Goal: Information Seeking & Learning: Check status

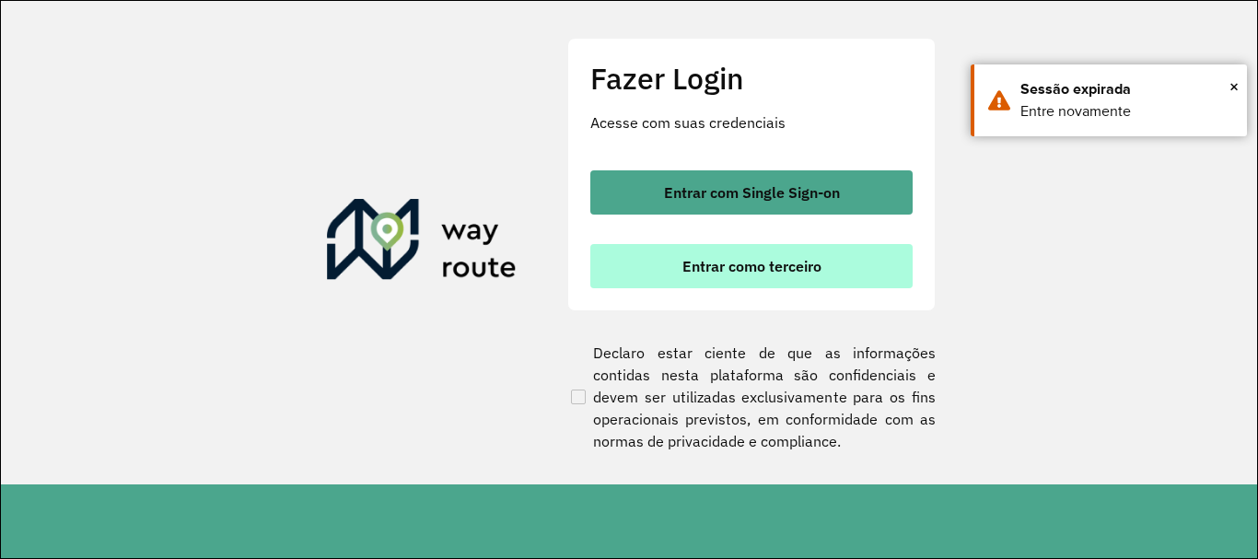
click at [715, 280] on button "Entrar como terceiro" at bounding box center [751, 266] width 322 height 44
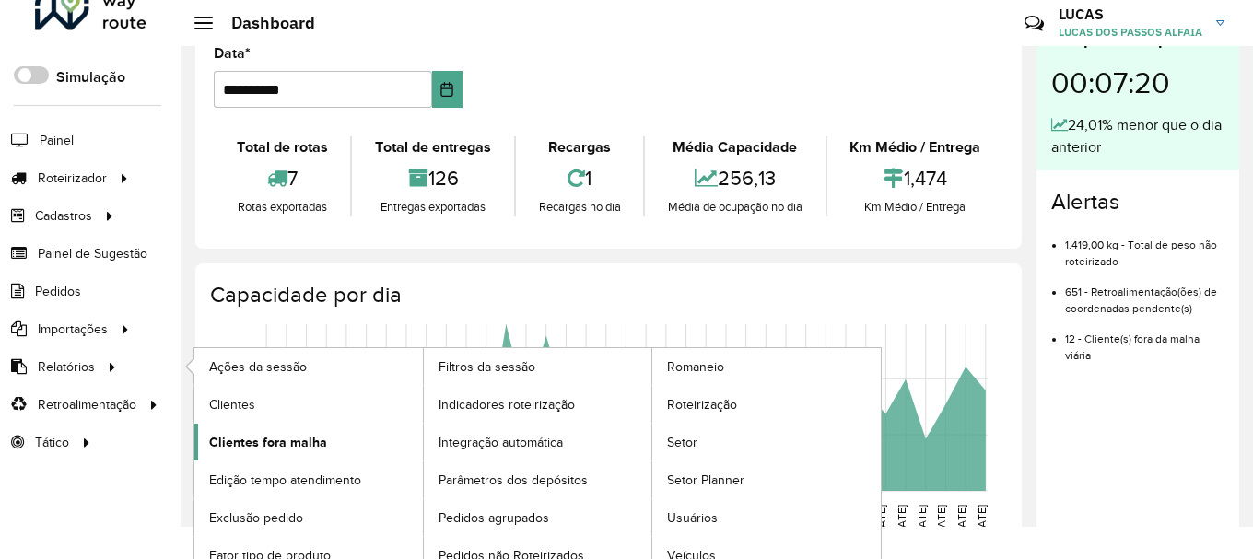
scroll to position [49, 0]
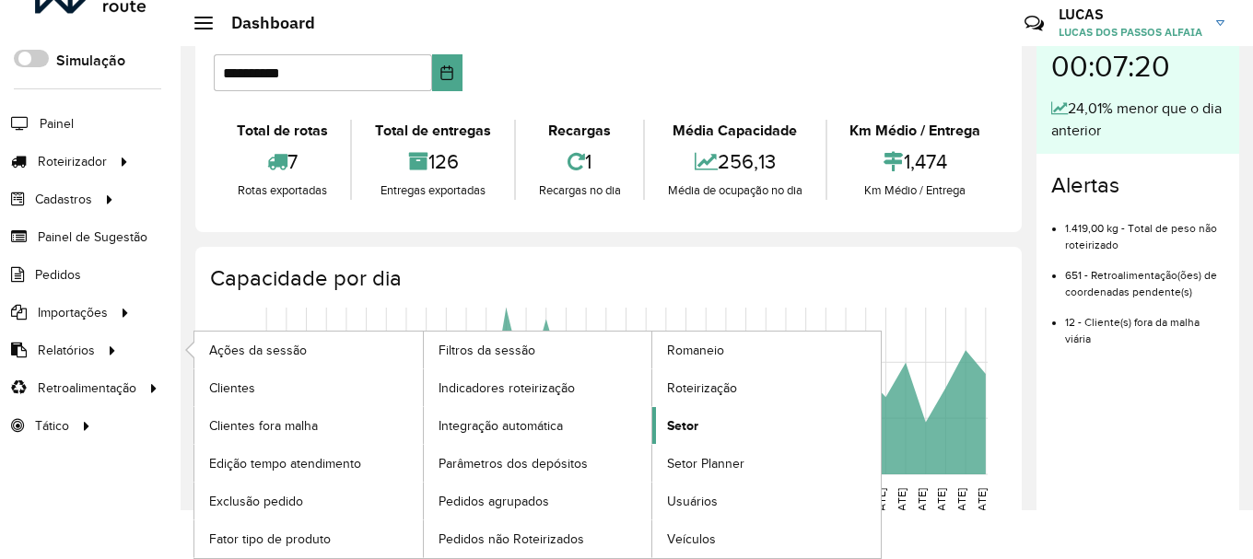
click at [715, 427] on link "Setor" at bounding box center [766, 425] width 228 height 37
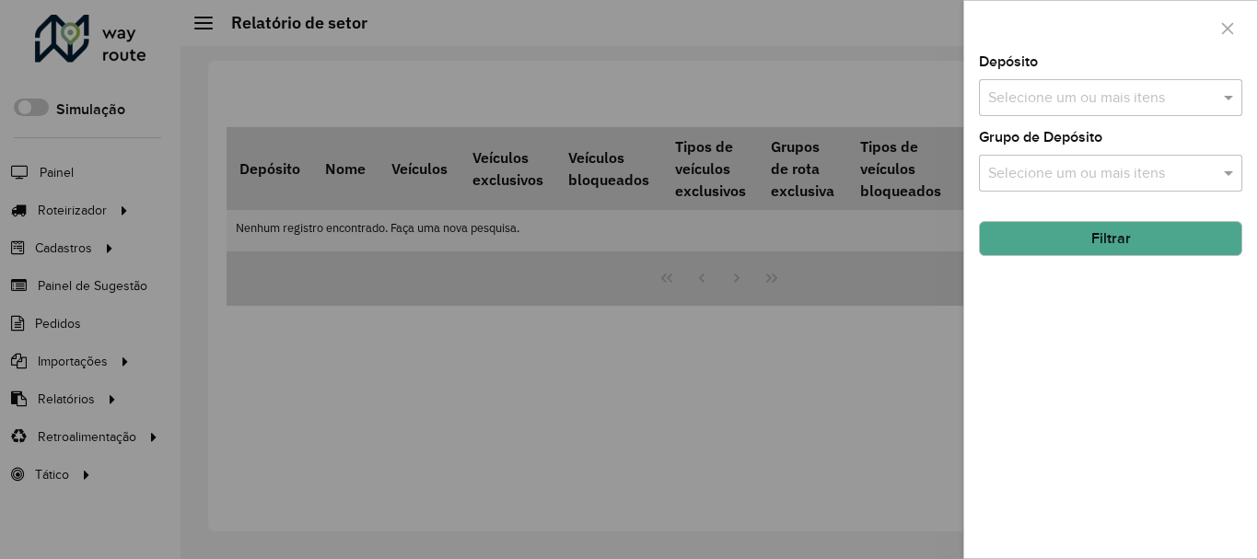
click at [584, 388] on div at bounding box center [629, 279] width 1258 height 559
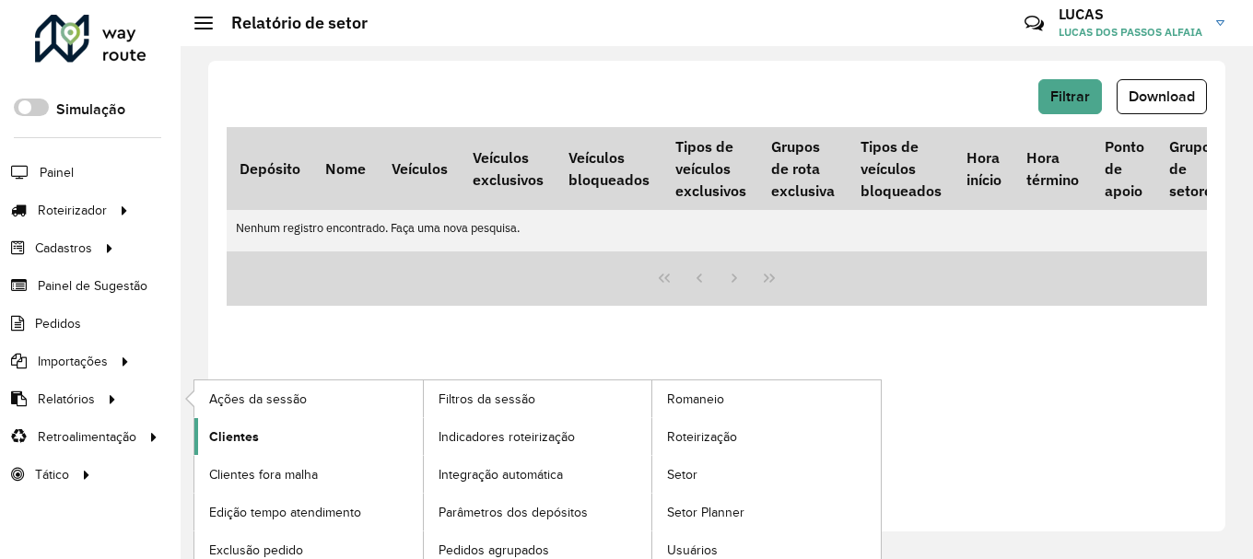
scroll to position [49, 0]
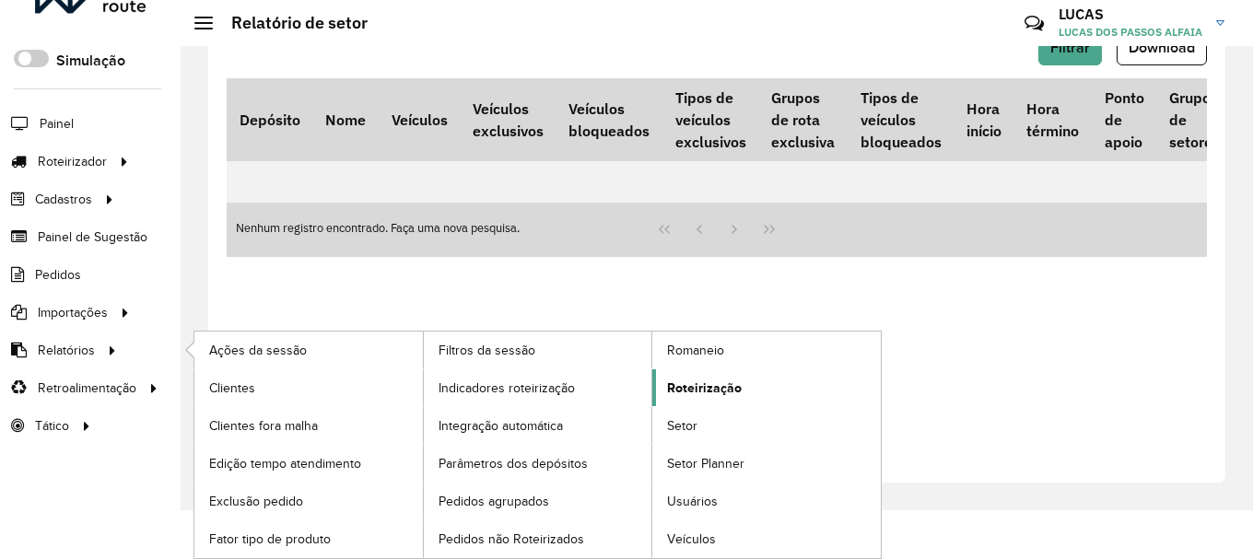
click at [755, 382] on link "Roteirização" at bounding box center [766, 387] width 228 height 37
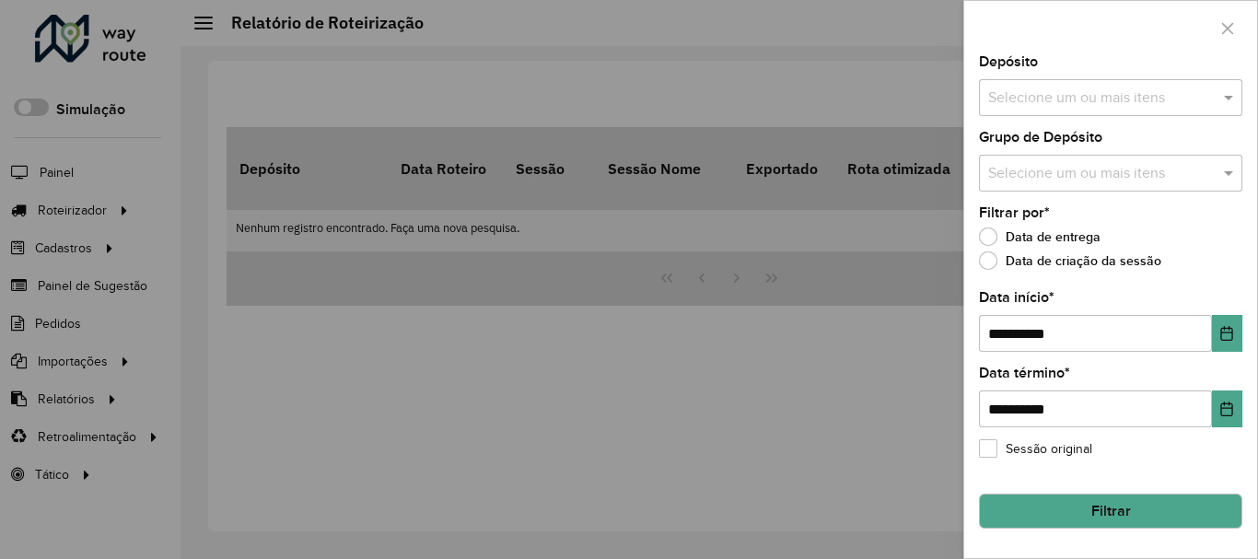
click at [222, 340] on div at bounding box center [629, 279] width 1258 height 559
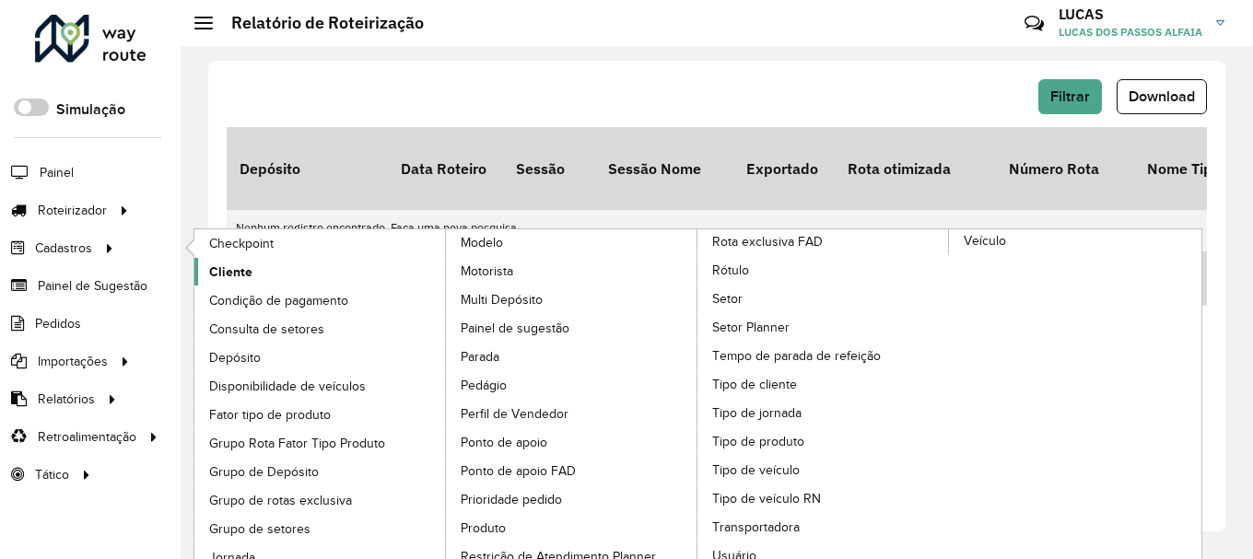
click at [323, 280] on link "Cliente" at bounding box center [320, 272] width 252 height 28
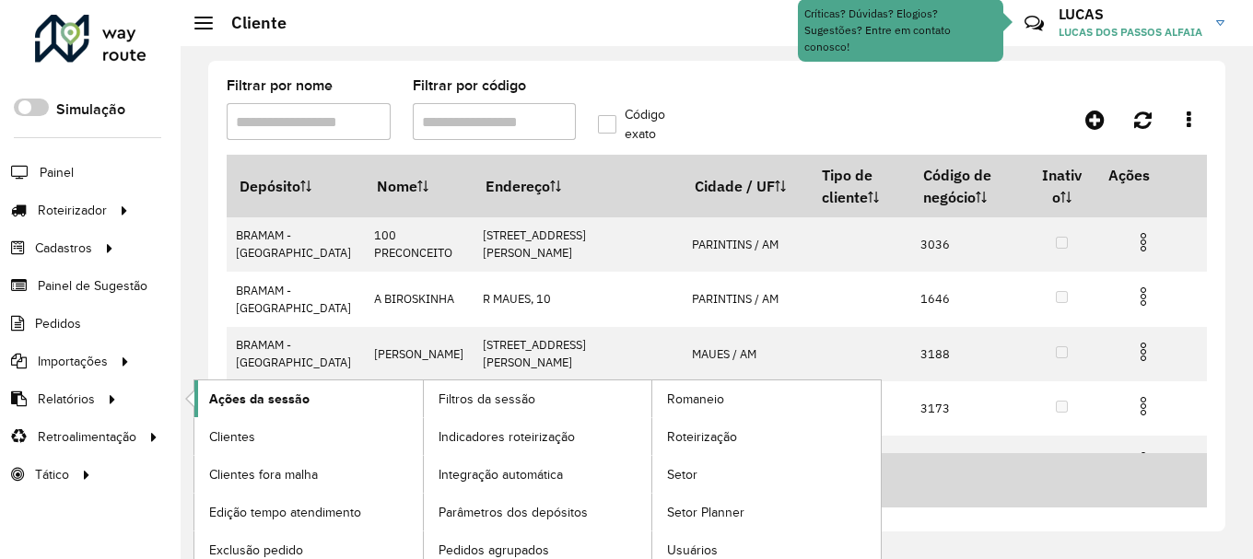
scroll to position [49, 0]
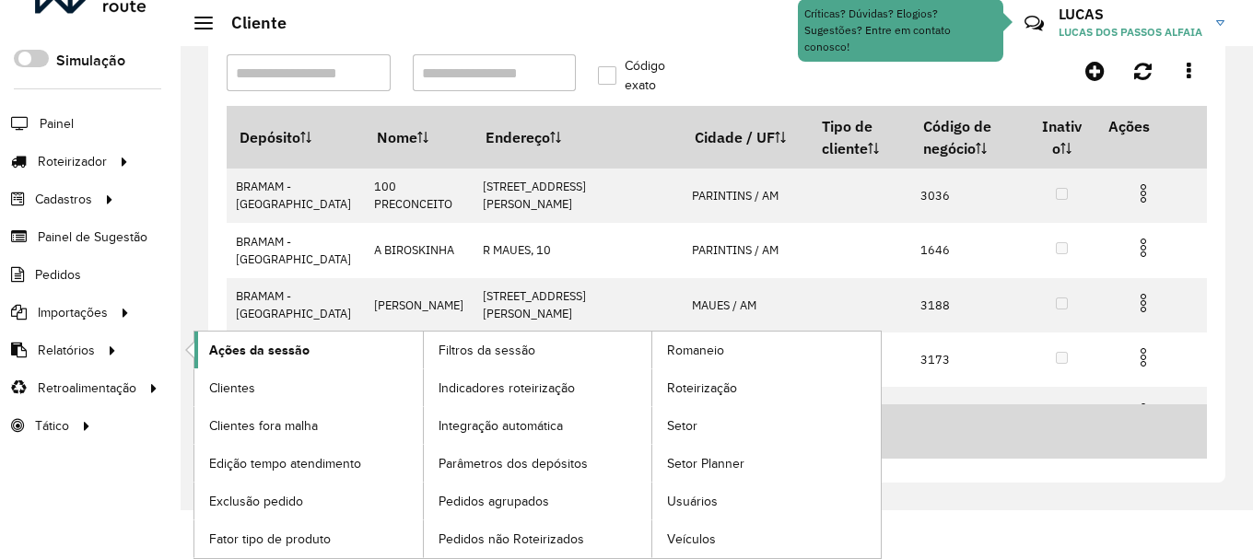
click at [293, 365] on link "Ações da sessão" at bounding box center [308, 350] width 228 height 37
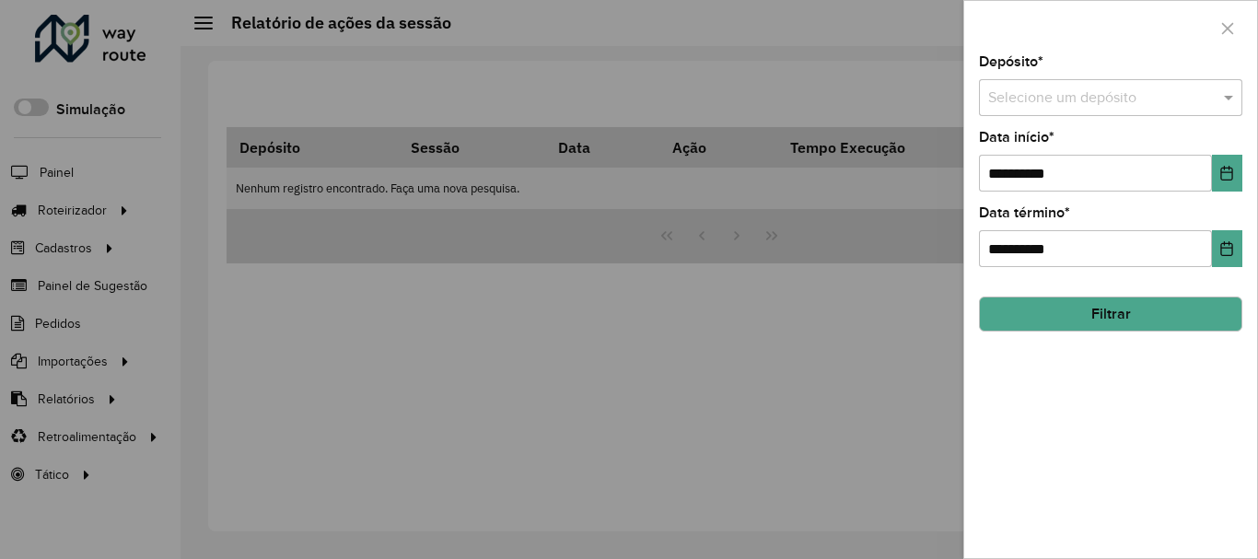
click at [1113, 322] on button "Filtrar" at bounding box center [1110, 314] width 263 height 35
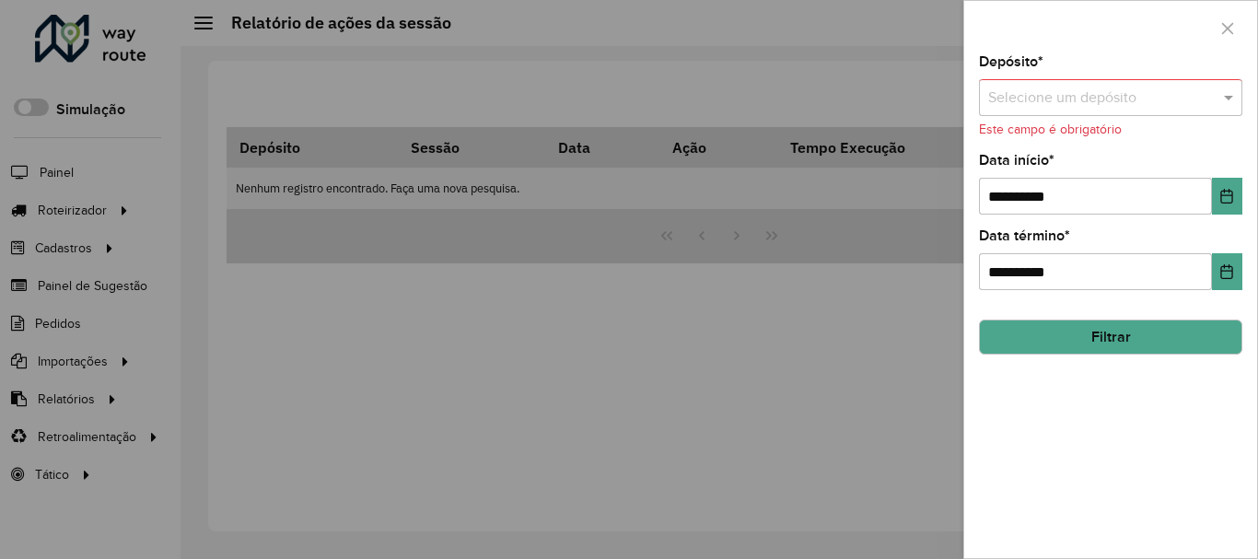
click at [1121, 96] on input "text" at bounding box center [1092, 98] width 208 height 22
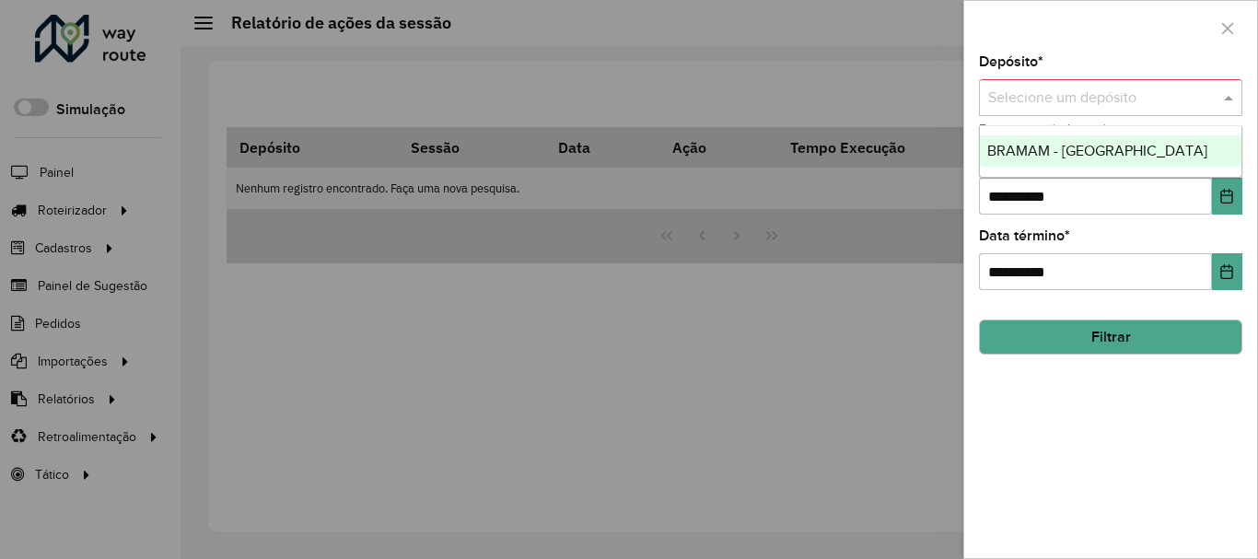
click at [1082, 146] on span "BRAMAM - [GEOGRAPHIC_DATA]" at bounding box center [1097, 151] width 220 height 16
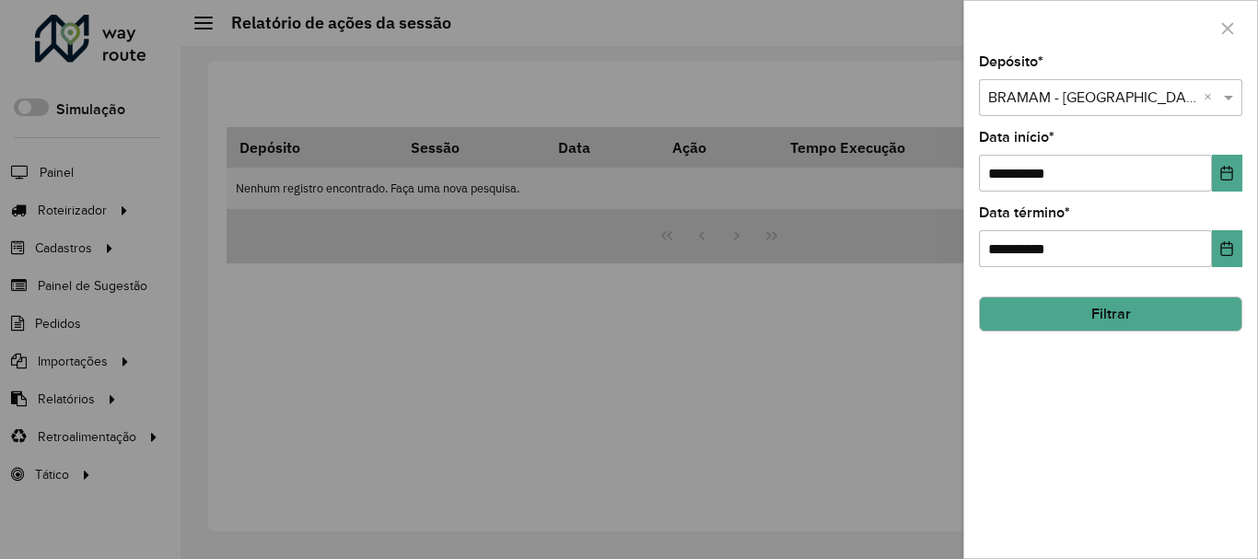
click at [1058, 321] on button "Filtrar" at bounding box center [1110, 314] width 263 height 35
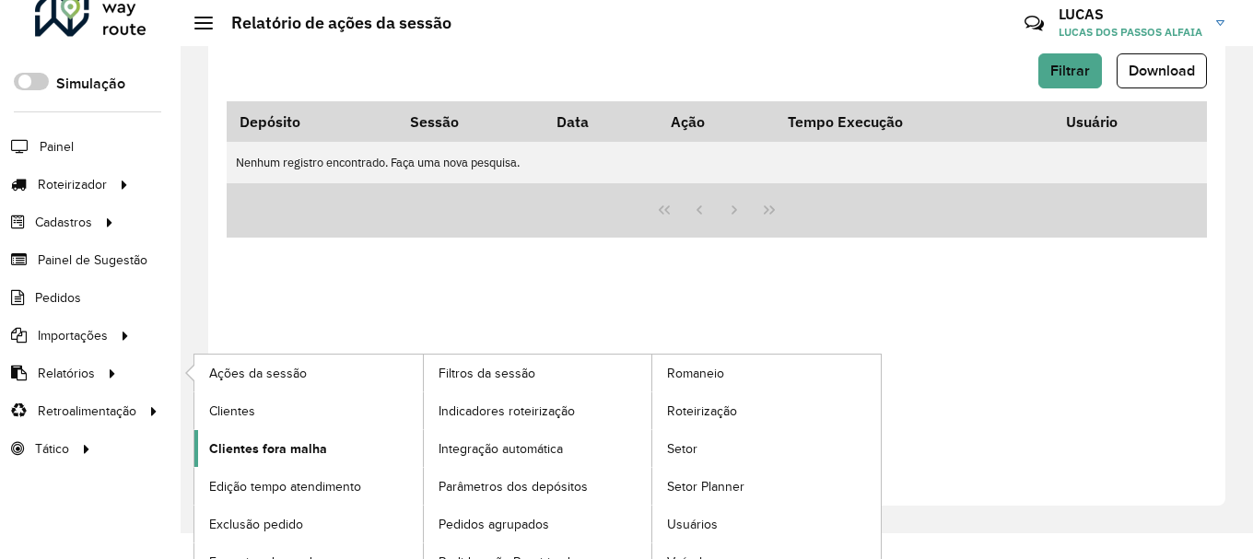
scroll to position [49, 0]
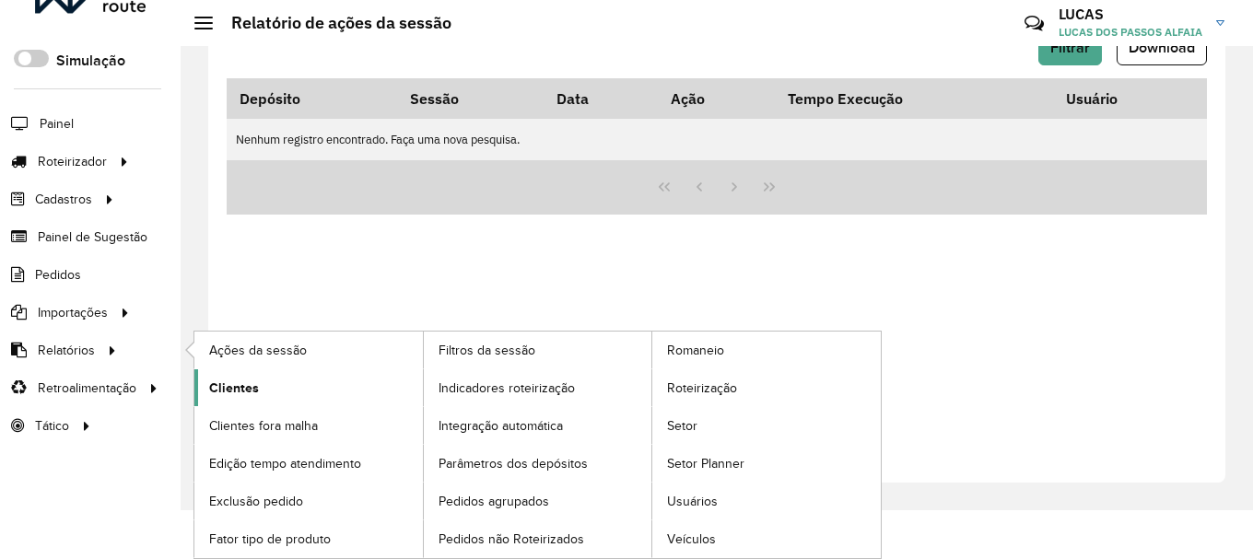
click at [287, 395] on link "Clientes" at bounding box center [308, 387] width 228 height 37
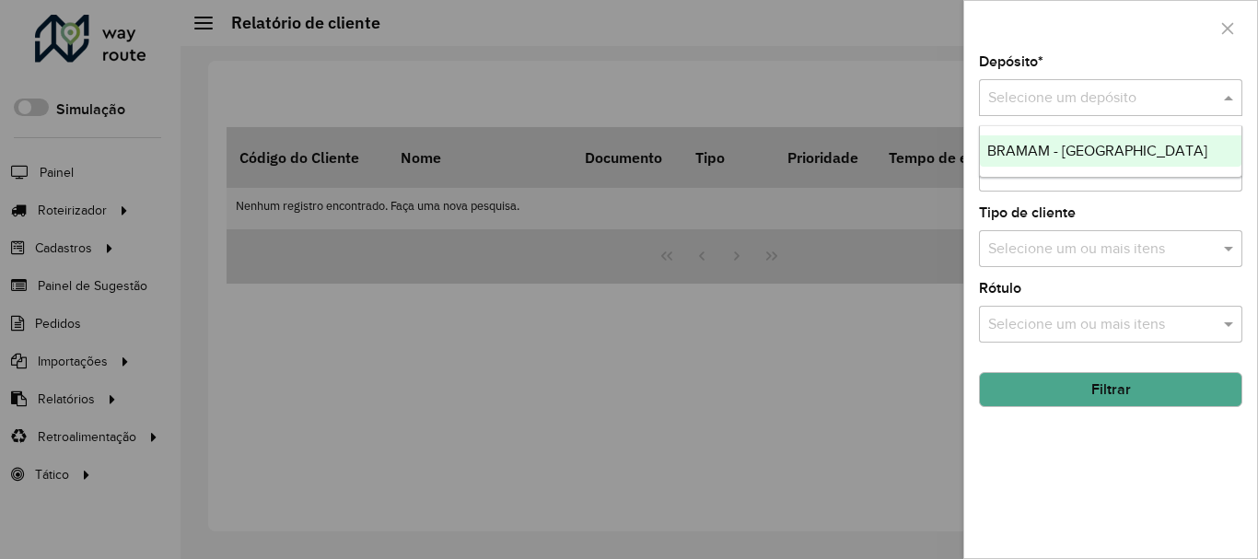
click at [1206, 87] on div at bounding box center [1110, 98] width 263 height 23
click at [1182, 150] on div "BRAMAM - [GEOGRAPHIC_DATA]" at bounding box center [1111, 150] width 262 height 31
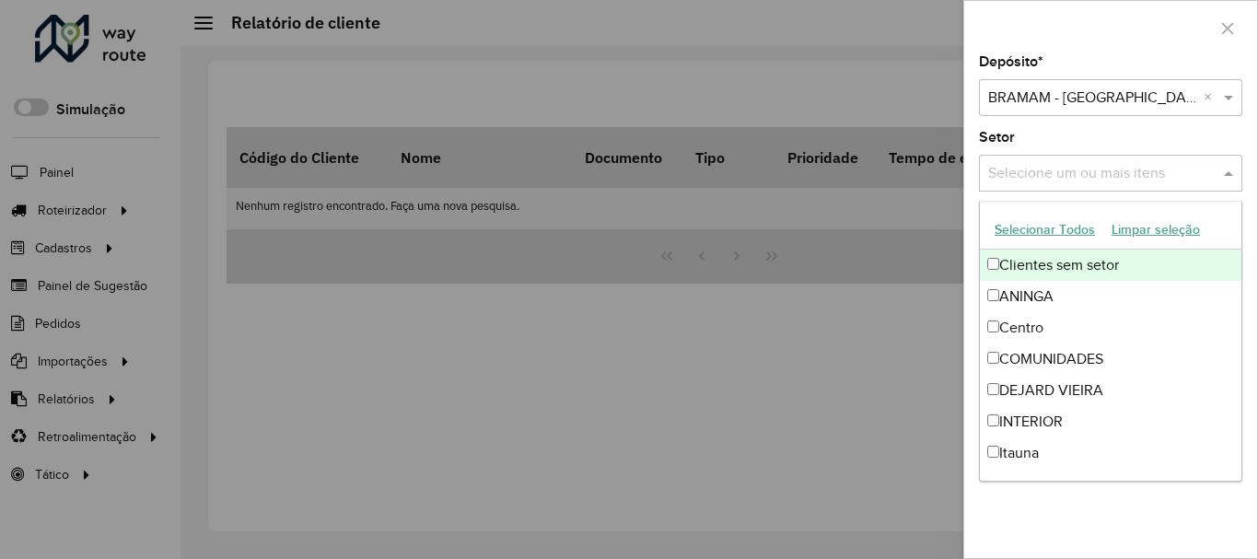
click at [1184, 176] on input "text" at bounding box center [1102, 174] width 236 height 22
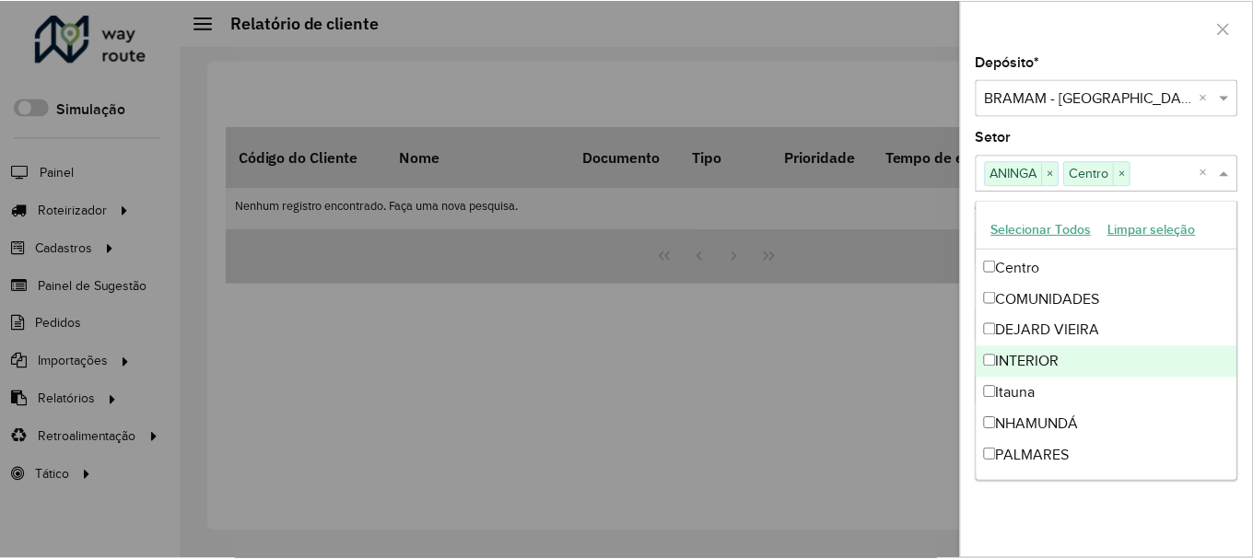
scroll to position [92, 0]
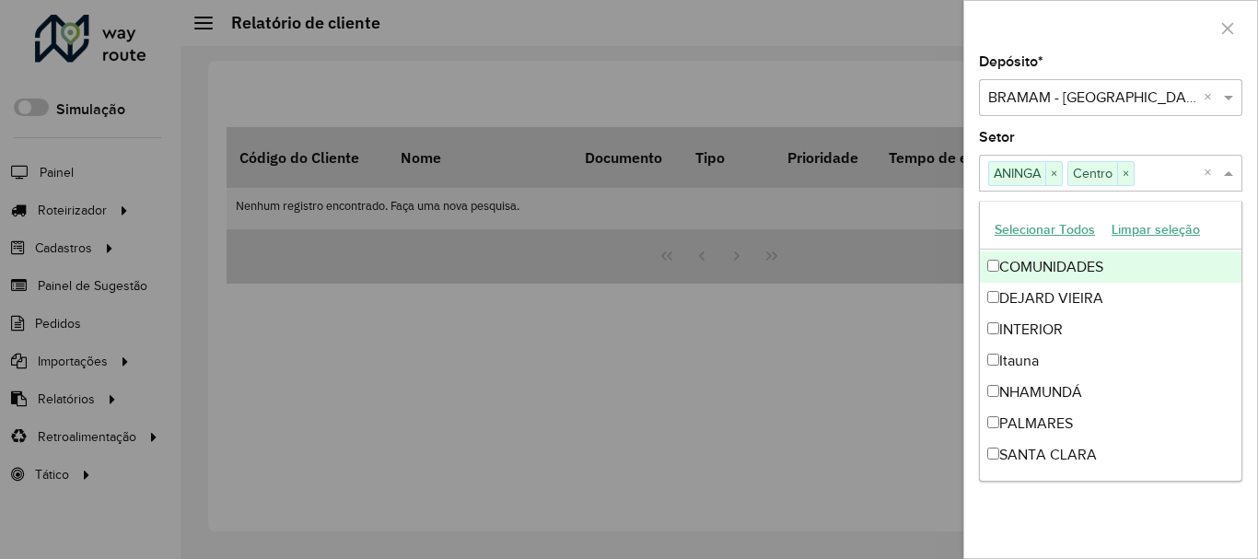
click at [994, 277] on div "COMUNIDADES" at bounding box center [1111, 266] width 262 height 31
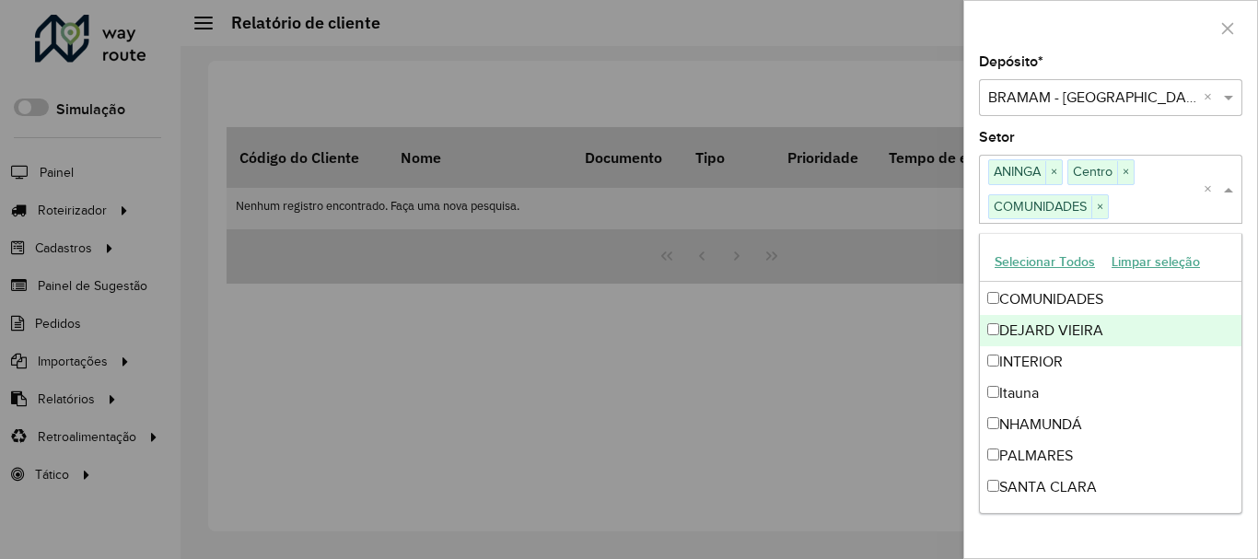
click at [999, 326] on div "DEJARD VIEIRA" at bounding box center [1111, 330] width 262 height 31
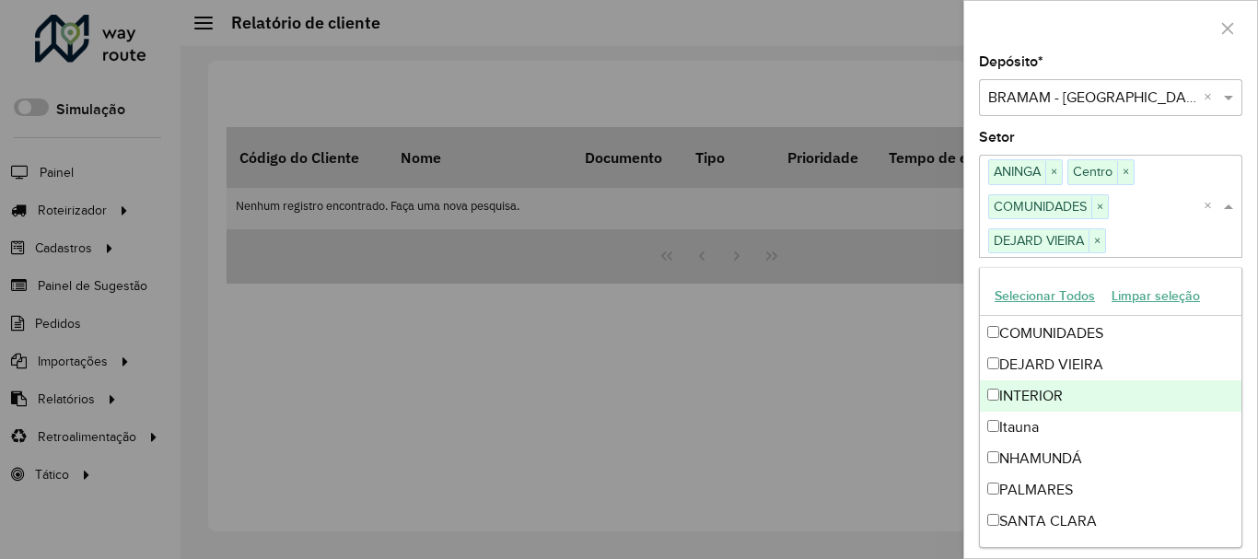
click at [998, 402] on div "INTERIOR" at bounding box center [1111, 395] width 262 height 31
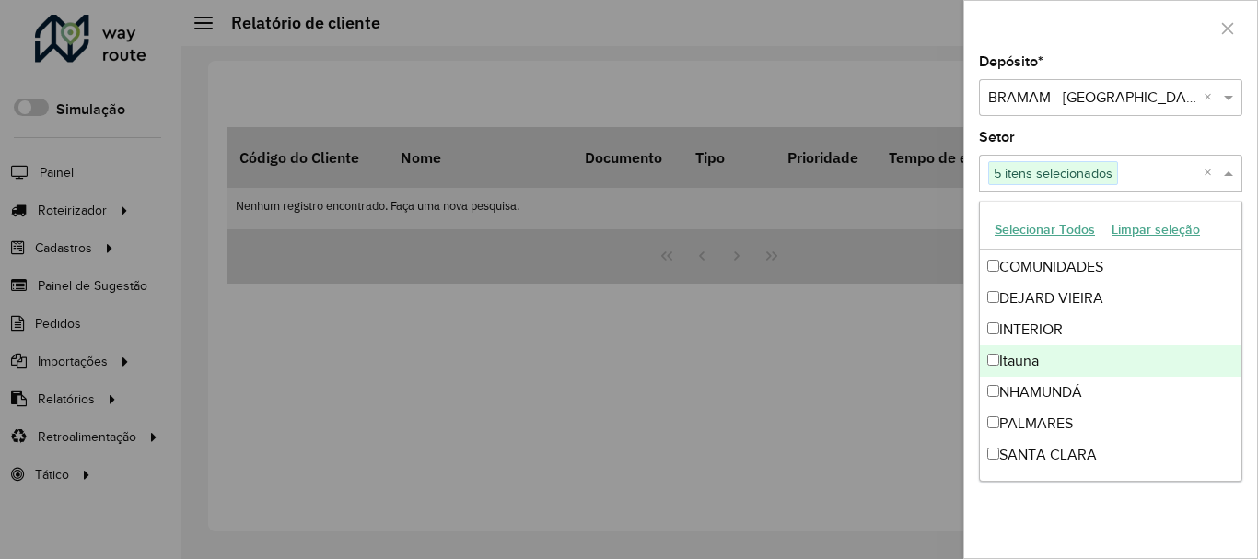
click at [999, 373] on div "Itauna" at bounding box center [1111, 360] width 262 height 31
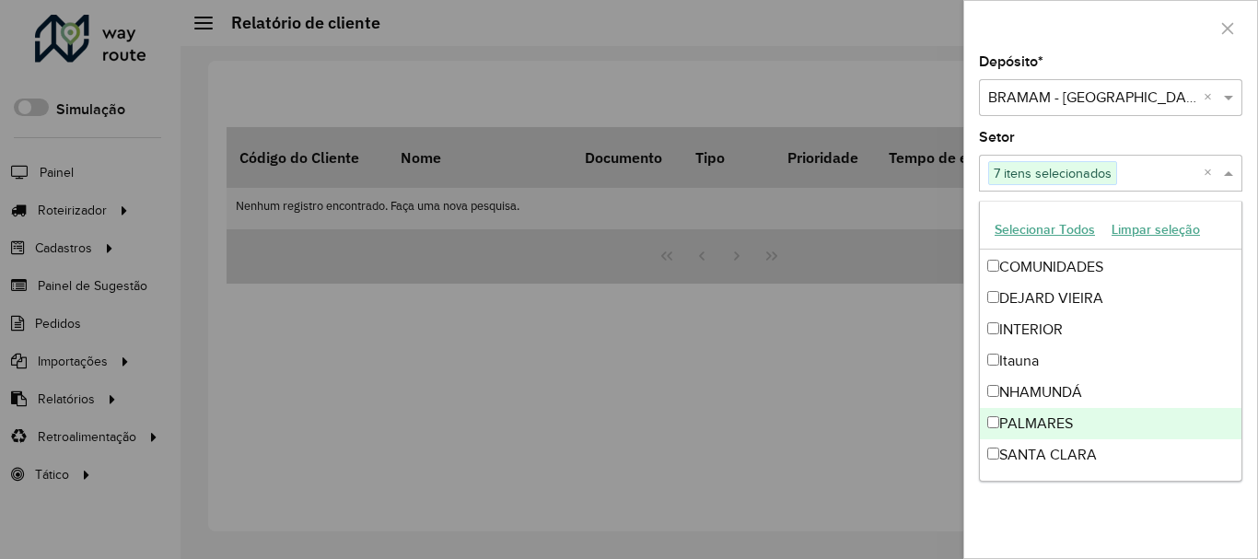
click at [997, 434] on div "PALMARES" at bounding box center [1111, 423] width 262 height 31
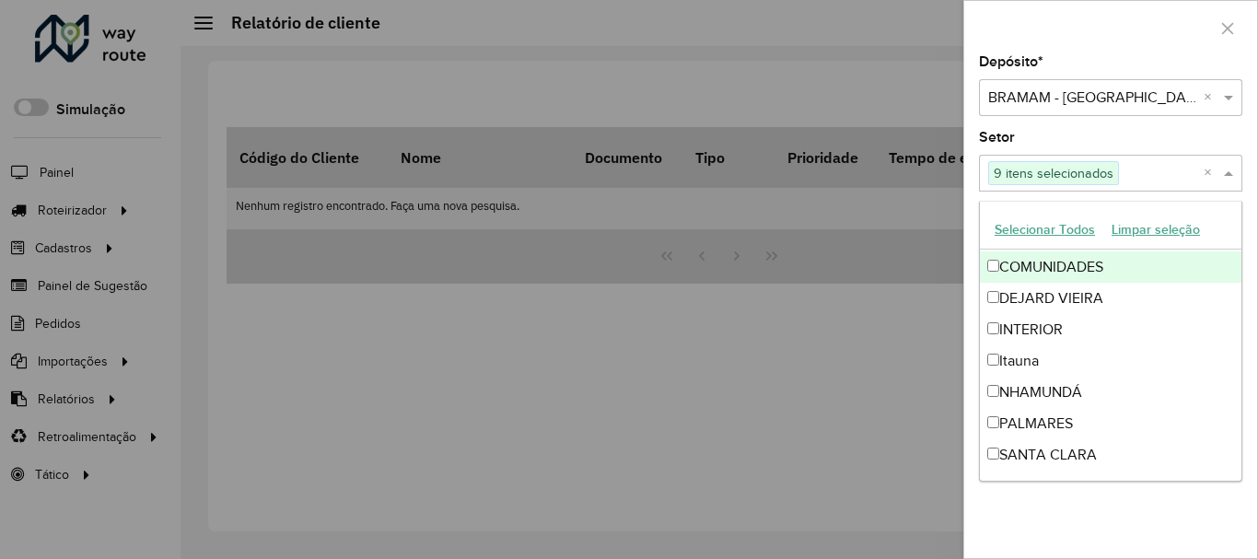
click at [1048, 232] on button "Selecionar Todos" at bounding box center [1044, 230] width 117 height 29
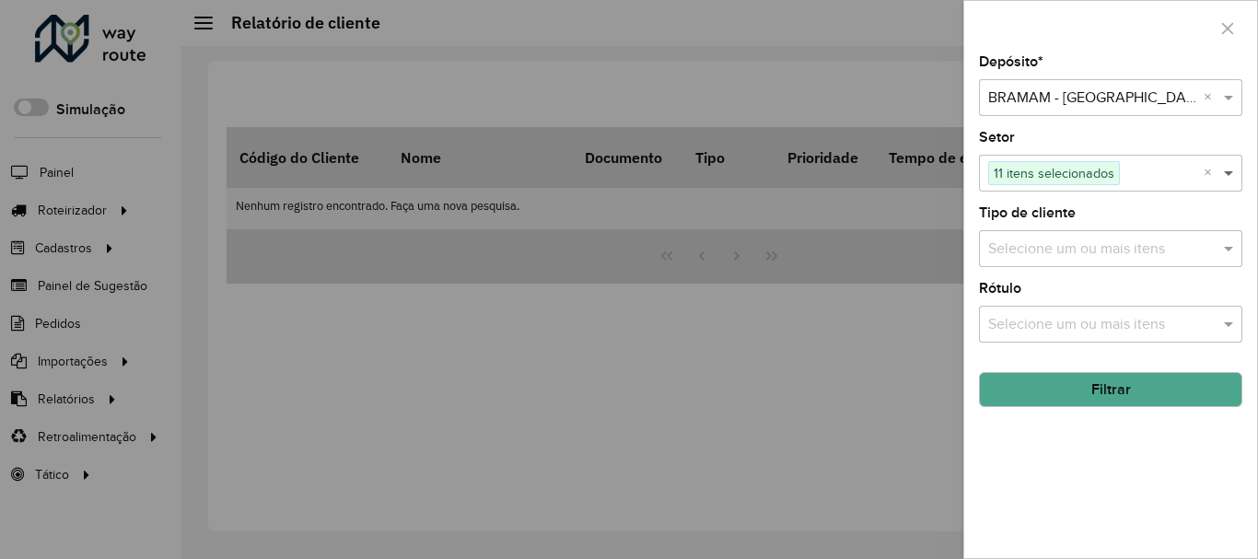
click at [1230, 170] on span at bounding box center [1230, 173] width 23 height 22
click at [1131, 251] on input "text" at bounding box center [1102, 250] width 236 height 22
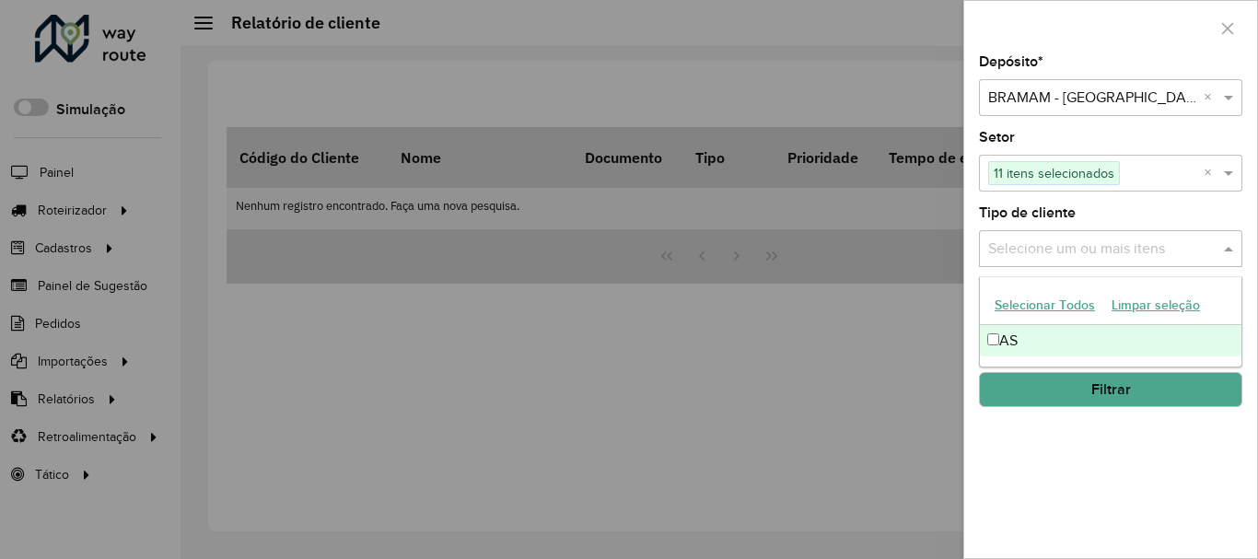
click at [1018, 305] on button "Selecionar Todos" at bounding box center [1044, 305] width 117 height 29
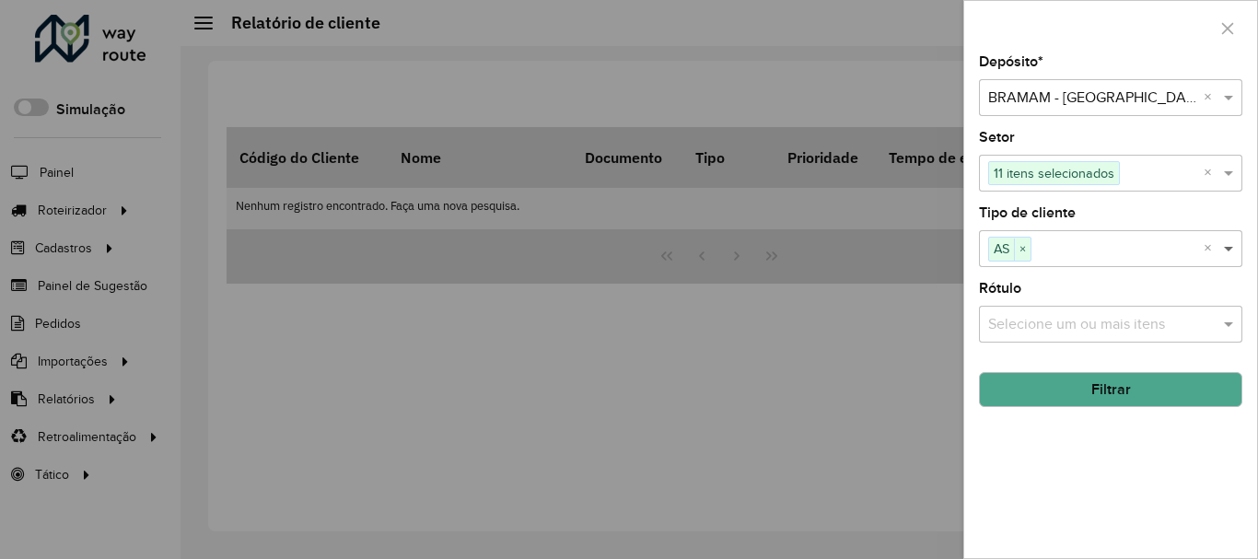
click at [1225, 247] on span at bounding box center [1230, 249] width 23 height 22
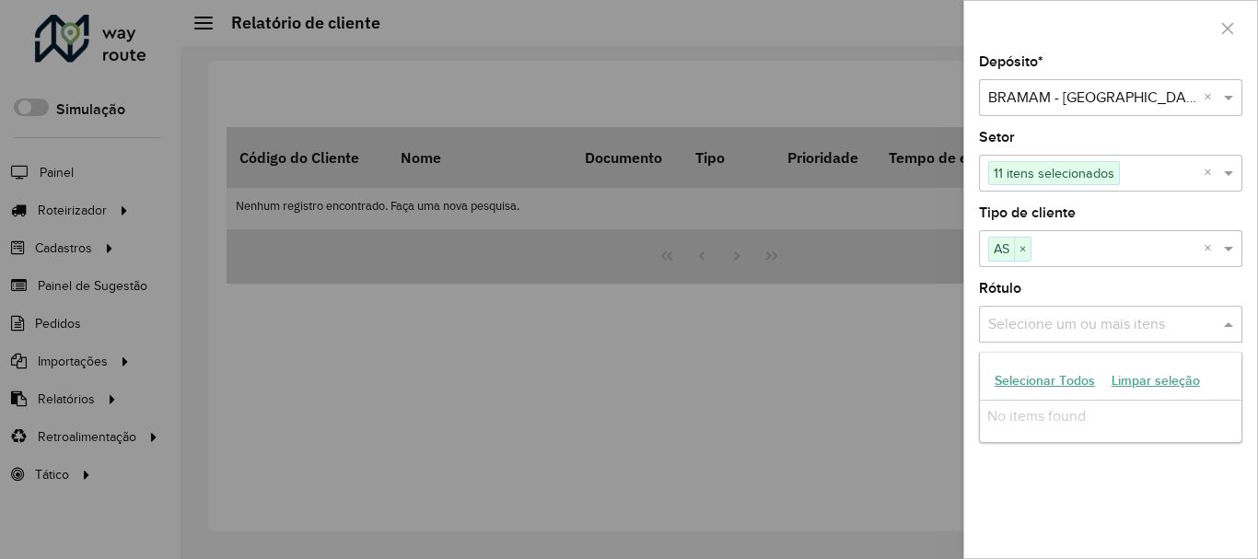
click at [1148, 318] on input "text" at bounding box center [1102, 325] width 236 height 22
click at [1058, 382] on button "Selecionar Todos" at bounding box center [1044, 381] width 117 height 29
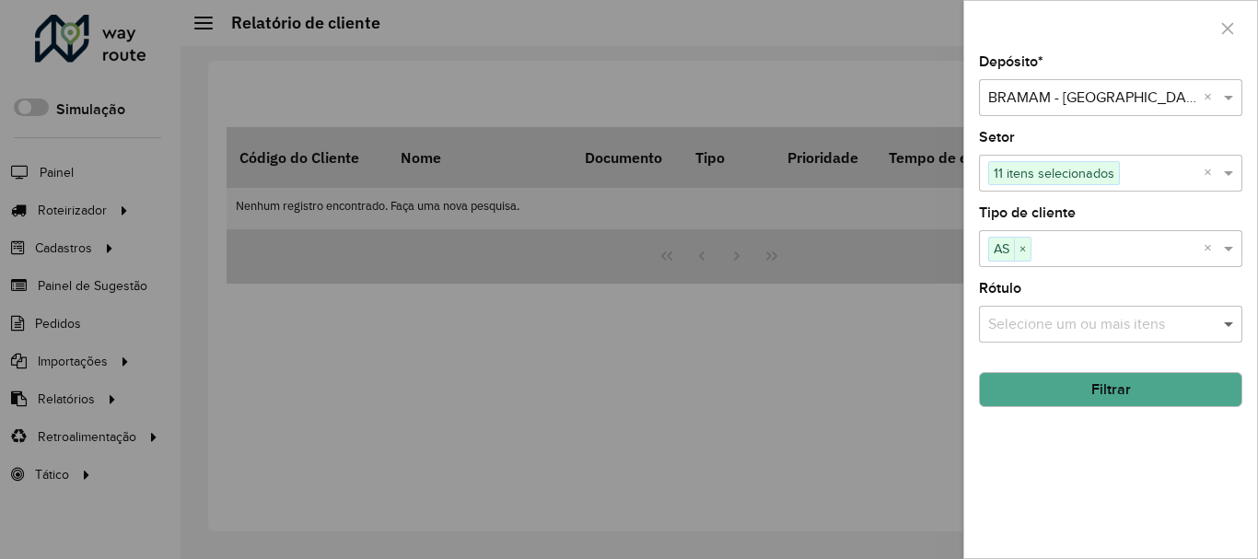
click at [1236, 322] on span at bounding box center [1230, 324] width 23 height 22
click at [1160, 382] on button "Filtrar" at bounding box center [1110, 389] width 263 height 35
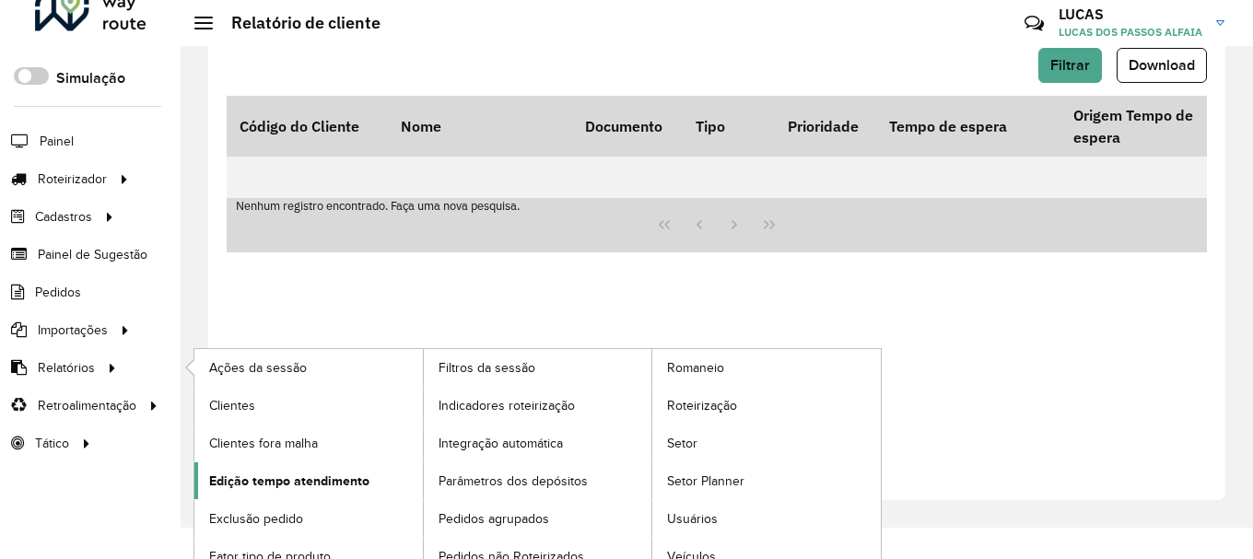
scroll to position [49, 0]
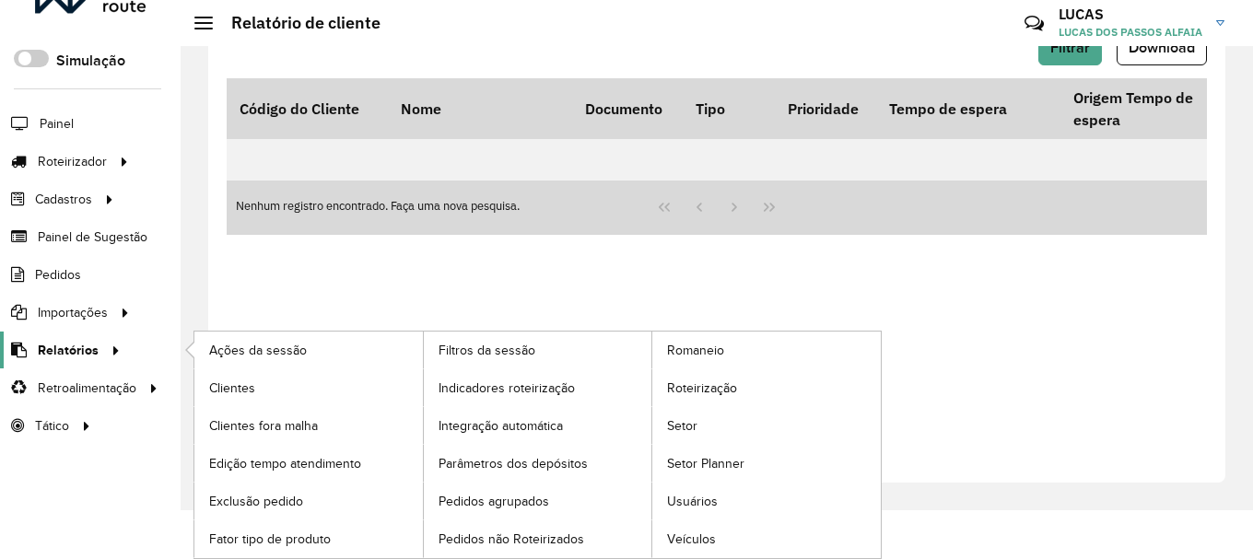
click at [76, 351] on span "Relatórios" at bounding box center [68, 350] width 61 height 19
click at [112, 352] on icon at bounding box center [113, 349] width 16 height 28
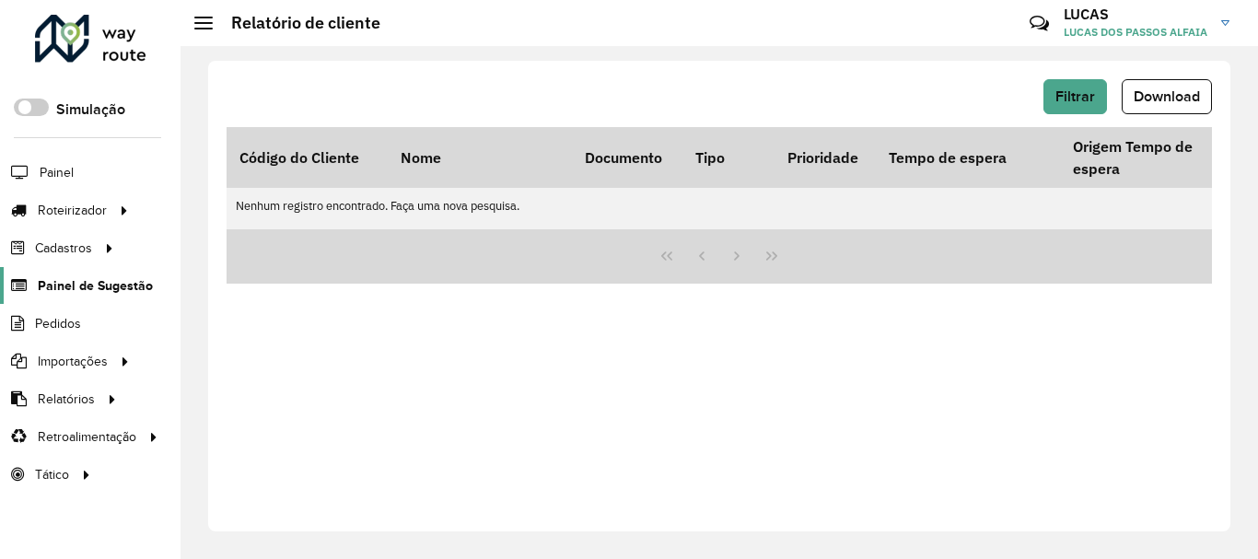
click at [100, 292] on span "Painel de Sugestão" at bounding box center [95, 285] width 115 height 19
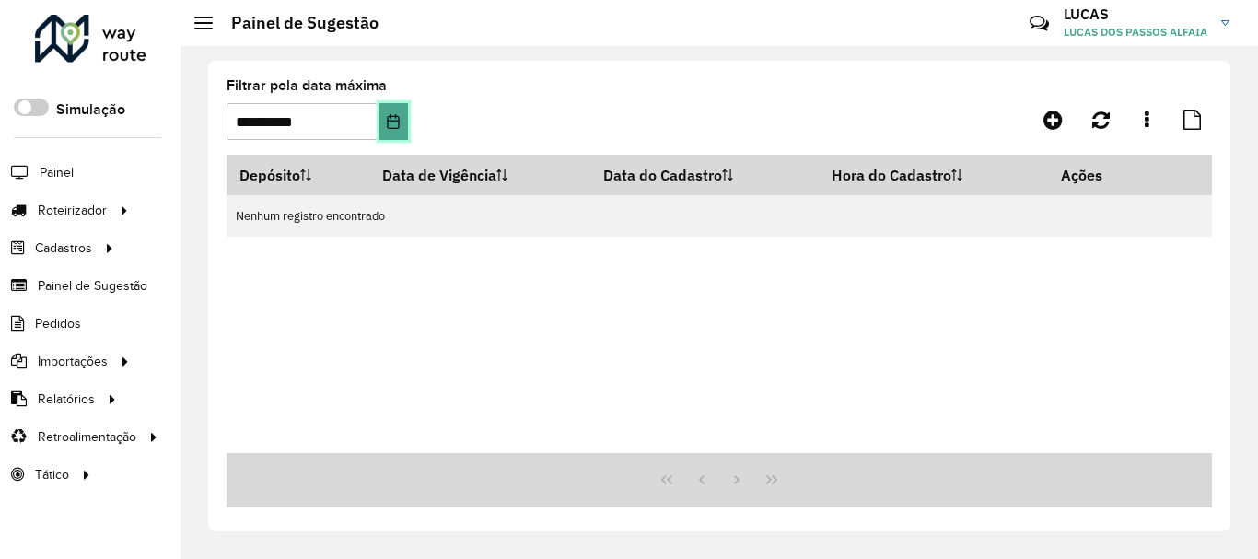
click at [379, 131] on button "Choose Date" at bounding box center [393, 121] width 29 height 37
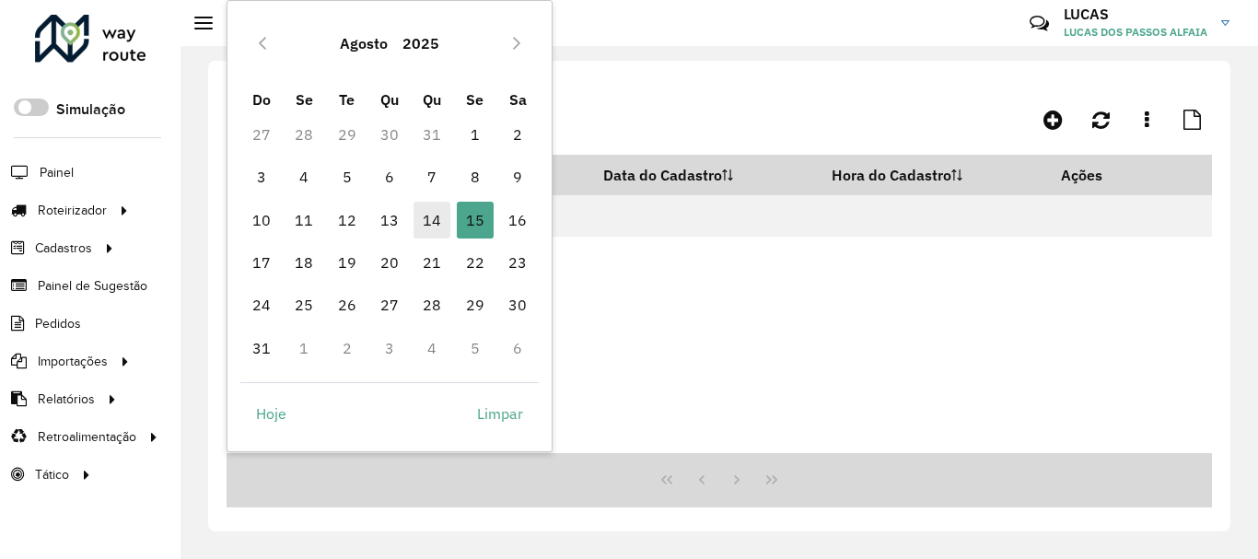
click at [437, 227] on span "14" at bounding box center [432, 220] width 37 height 37
type input "**********"
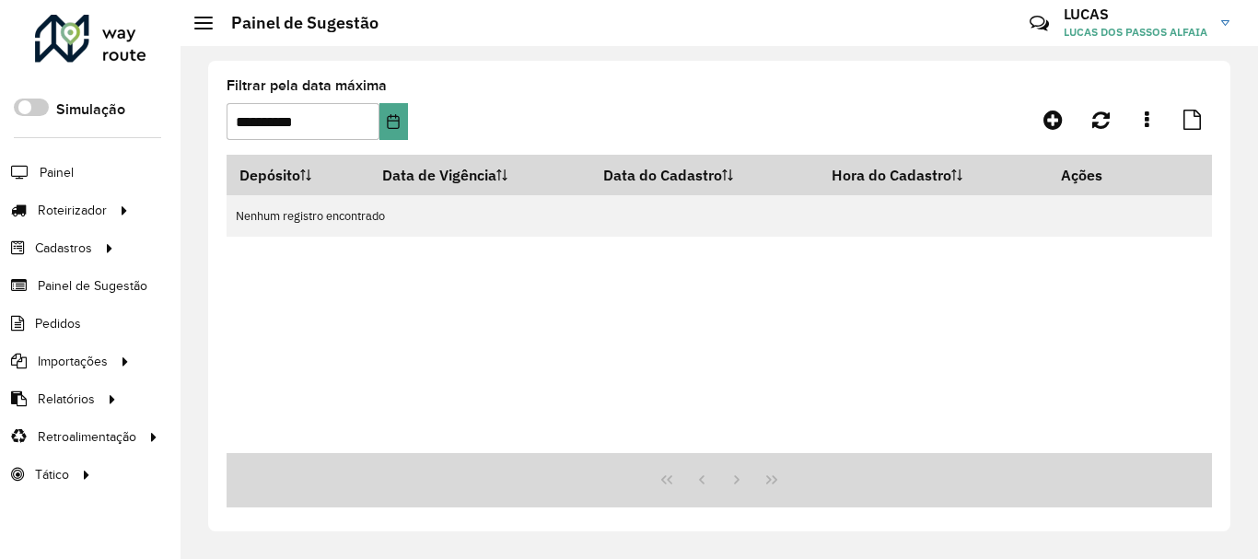
click at [1126, 24] on span "LUCAS DOS PASSOS ALFAIA" at bounding box center [1136, 32] width 144 height 17
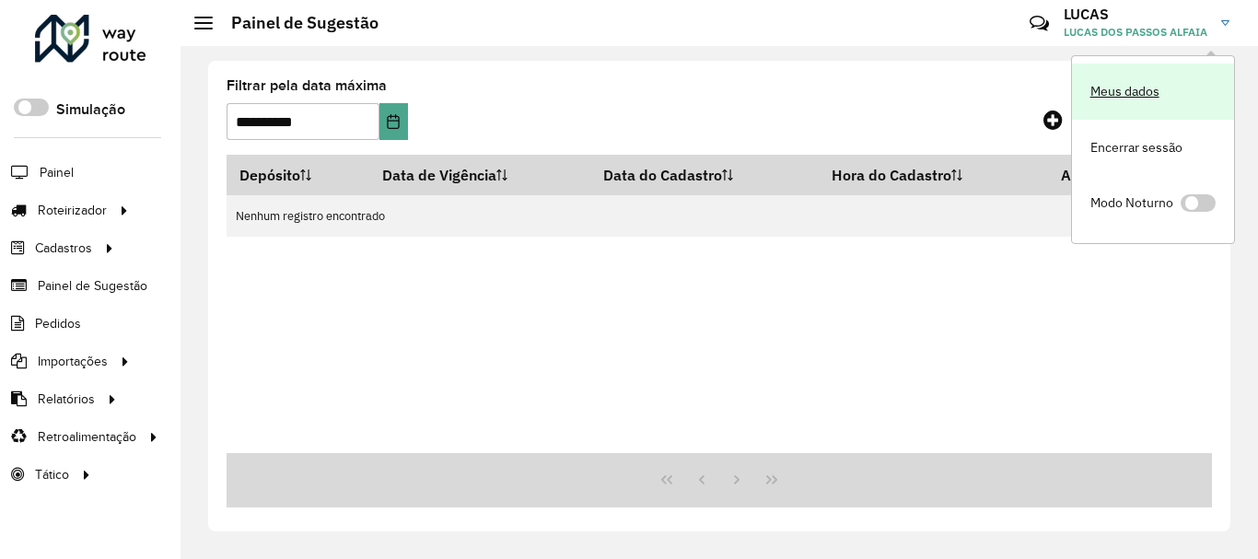
click at [1135, 98] on link "Meus dados" at bounding box center [1153, 92] width 162 height 56
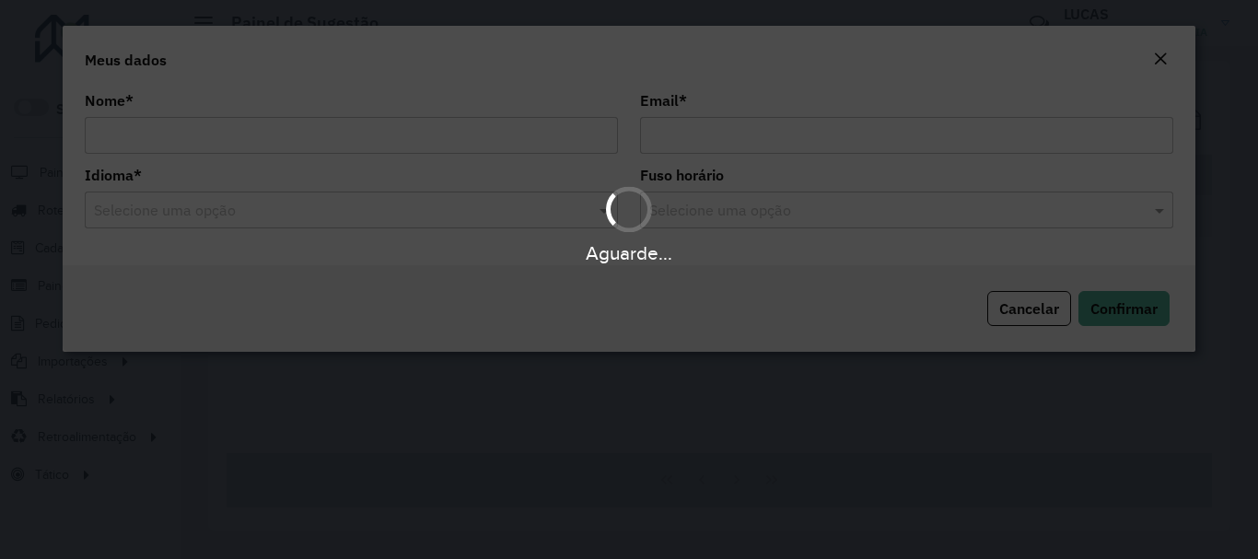
type input "**********"
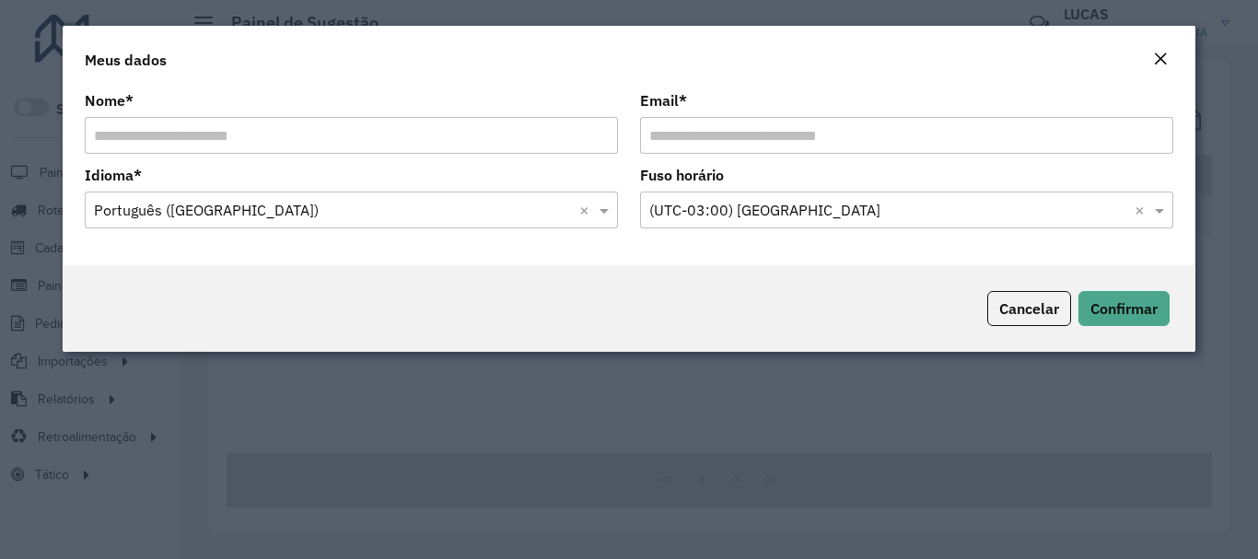
click at [1149, 62] on button "Close" at bounding box center [1161, 60] width 26 height 24
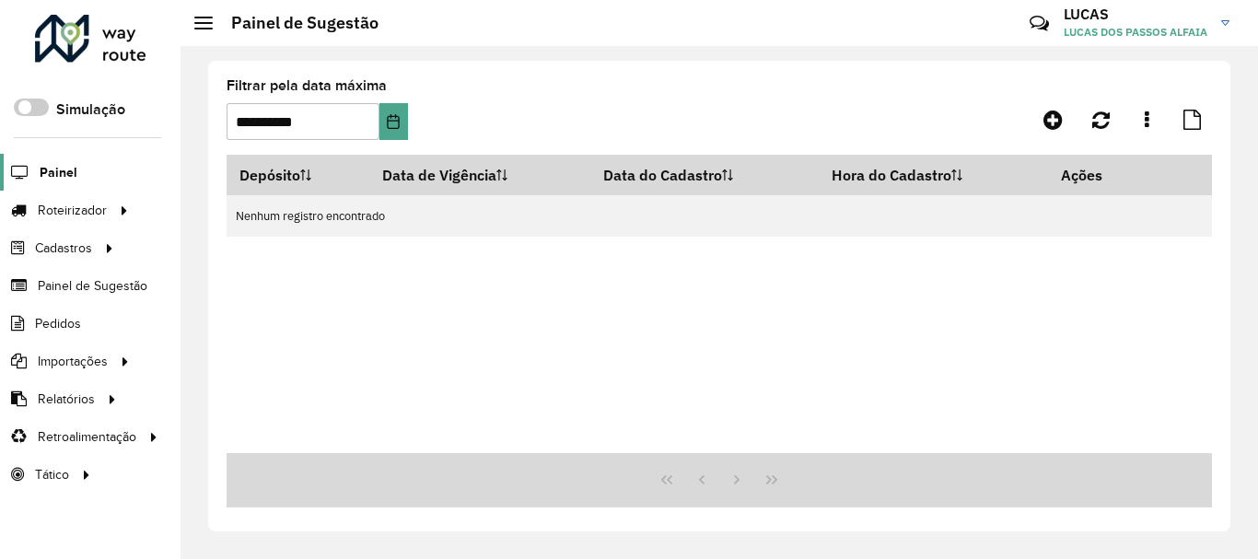
click at [72, 181] on span "Painel" at bounding box center [59, 172] width 38 height 19
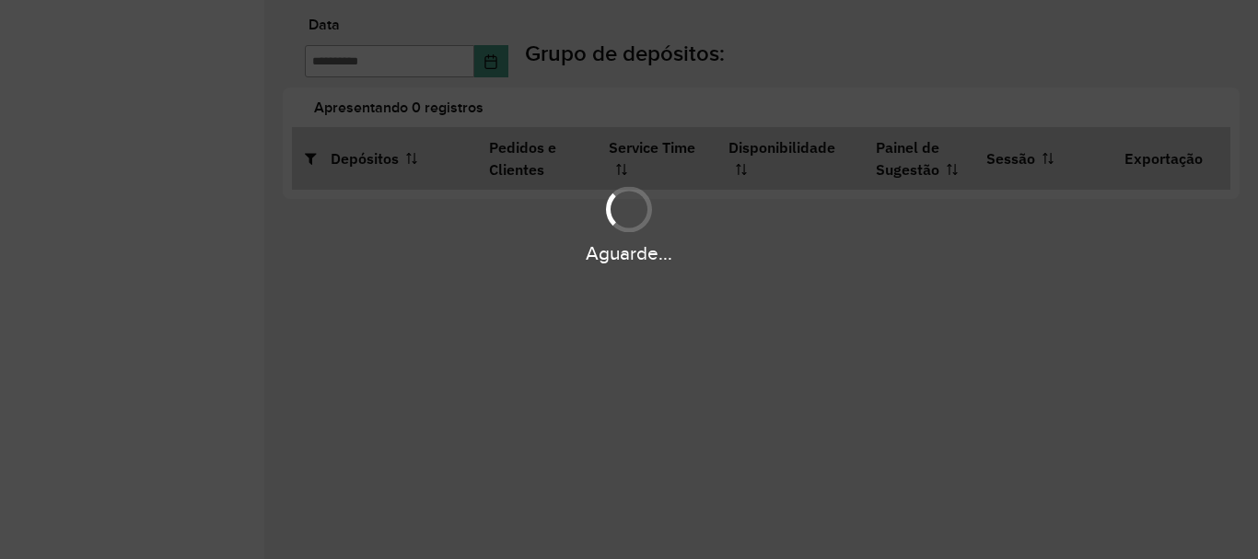
type input "**********"
